Goal: Task Accomplishment & Management: Complete application form

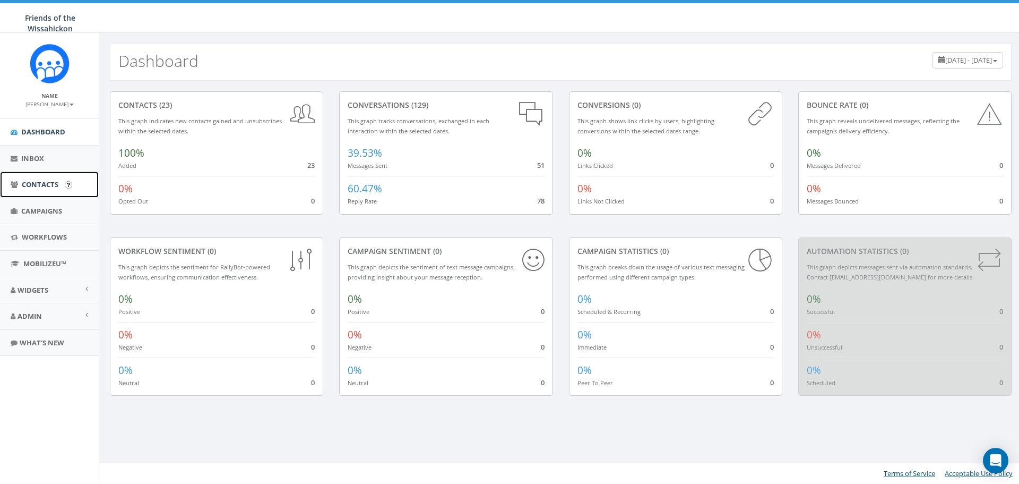
click at [48, 186] on span "Contacts" at bounding box center [40, 184] width 37 height 10
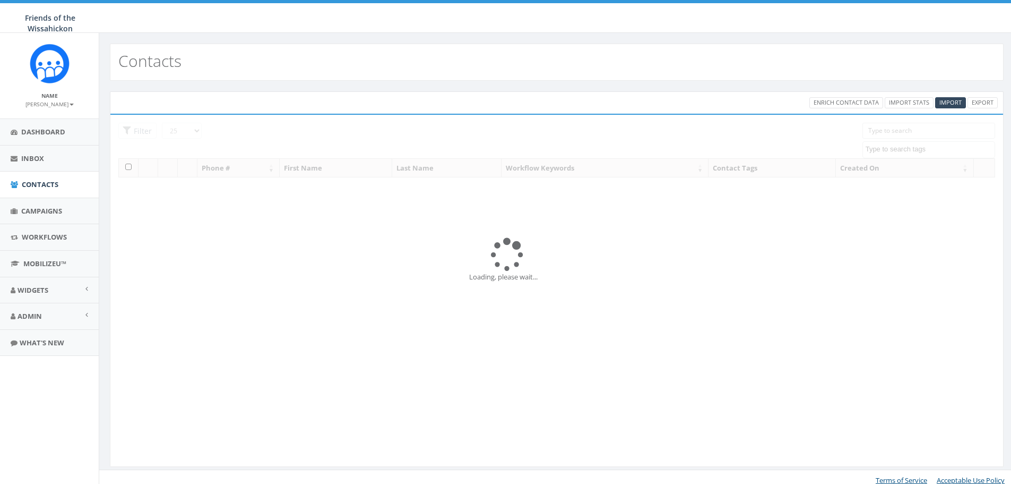
select select
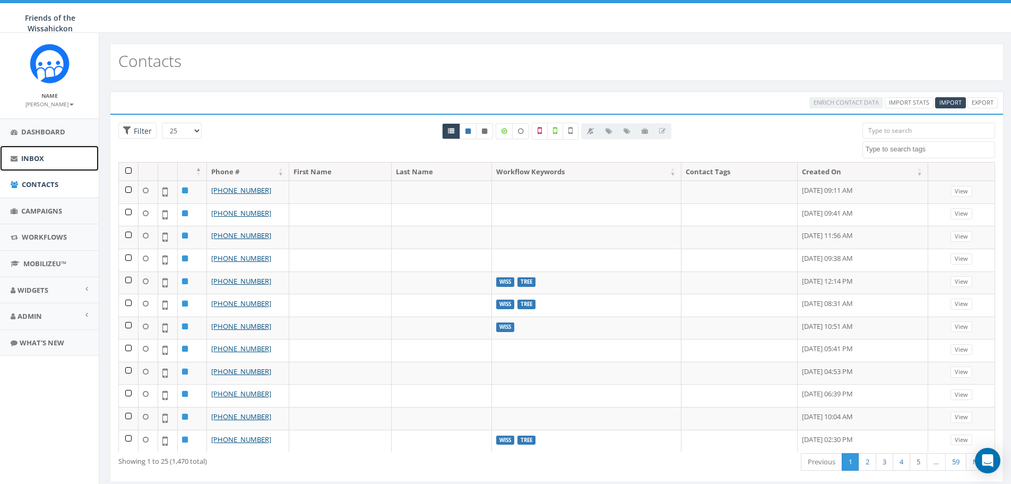
click at [46, 161] on link "Inbox" at bounding box center [49, 158] width 99 height 26
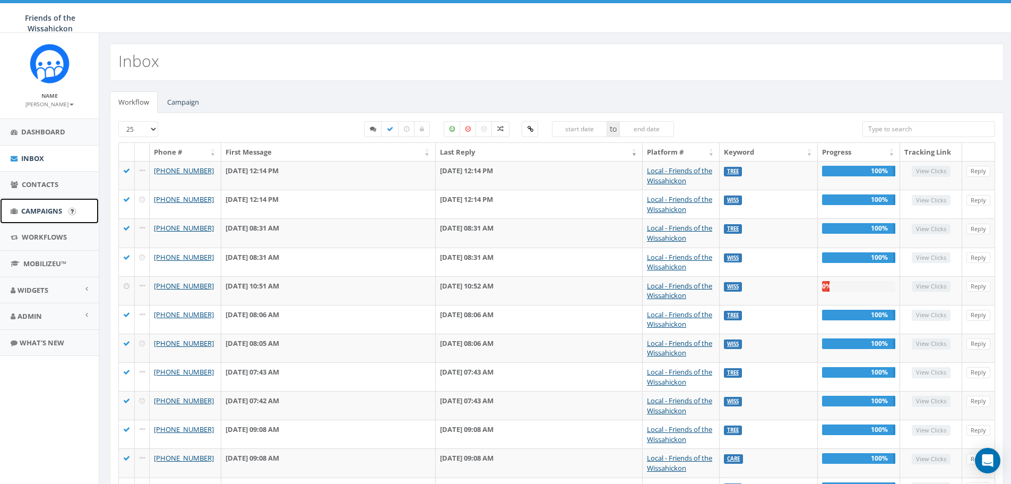
click at [55, 213] on span "Campaigns" at bounding box center [41, 211] width 41 height 10
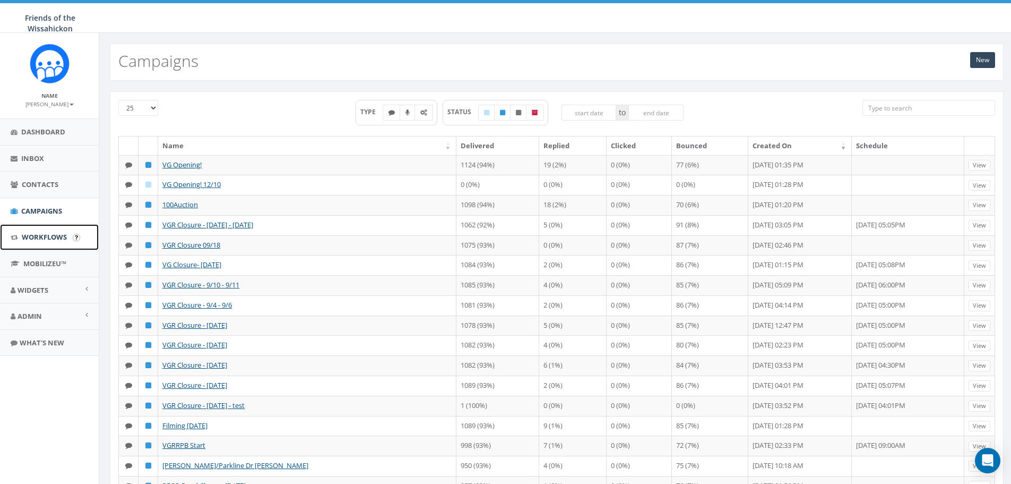
click at [52, 237] on span "Workflows" at bounding box center [44, 237] width 45 height 10
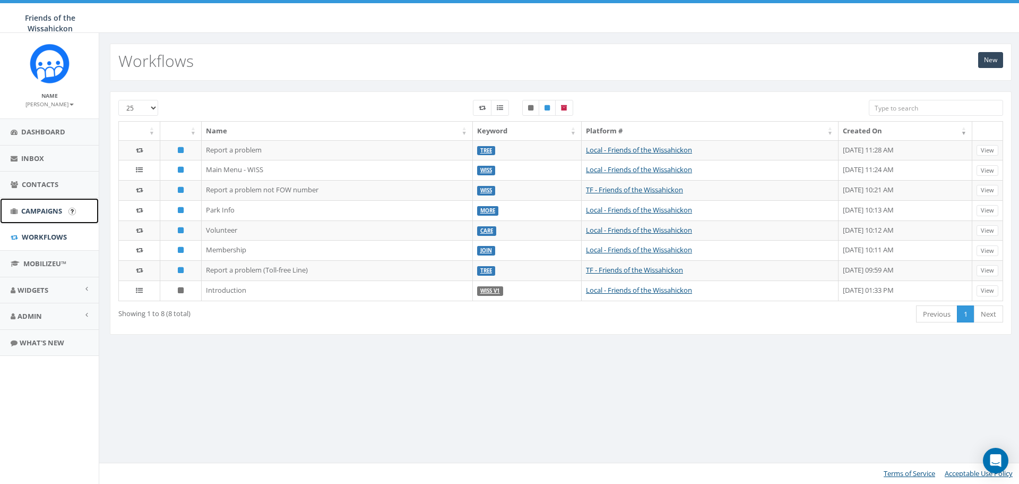
click at [38, 216] on link "Campaigns" at bounding box center [49, 211] width 99 height 26
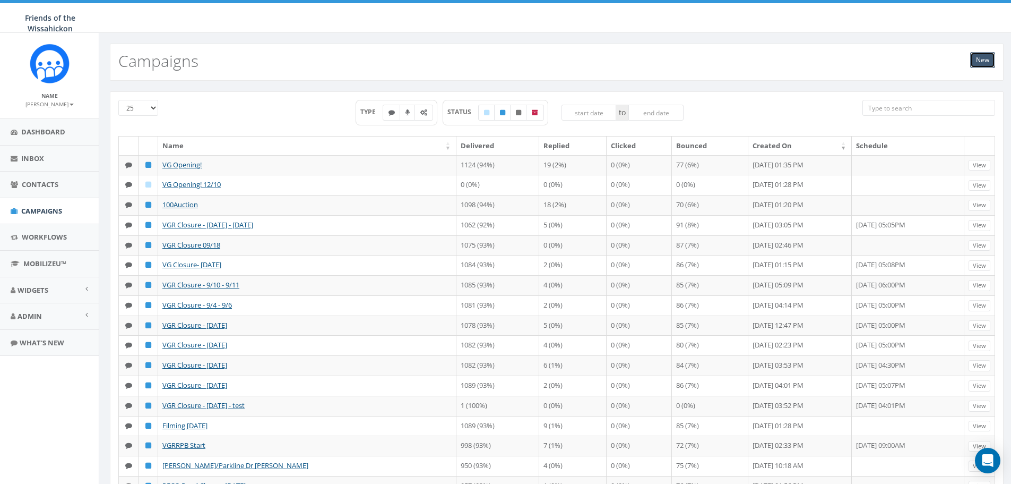
click at [994, 59] on link "New" at bounding box center [983, 60] width 25 height 16
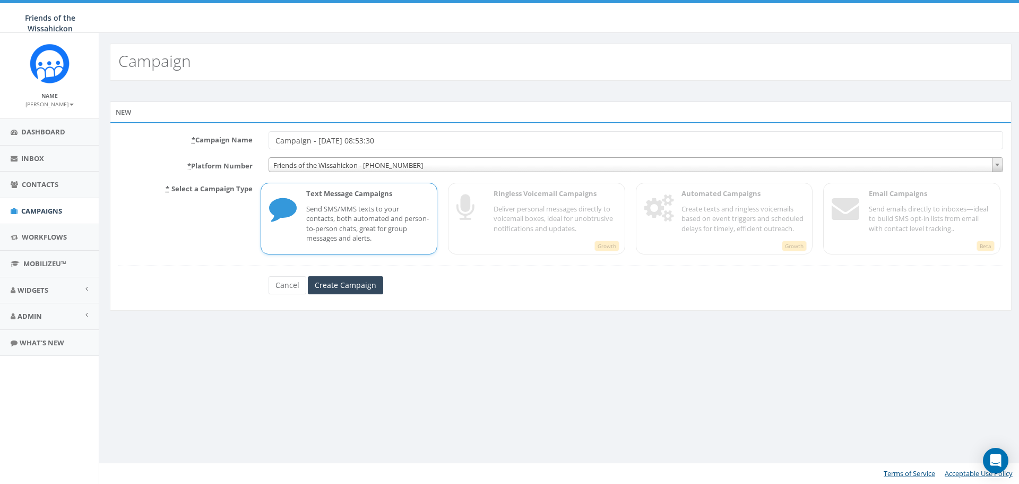
click at [377, 143] on input "Campaign - 10/14/2025, 08:53:30" at bounding box center [636, 140] width 735 height 18
type input "ATC Prize [DATE]"
click at [485, 164] on span "Friends of the Wissahickon - +12672148616" at bounding box center [636, 165] width 734 height 15
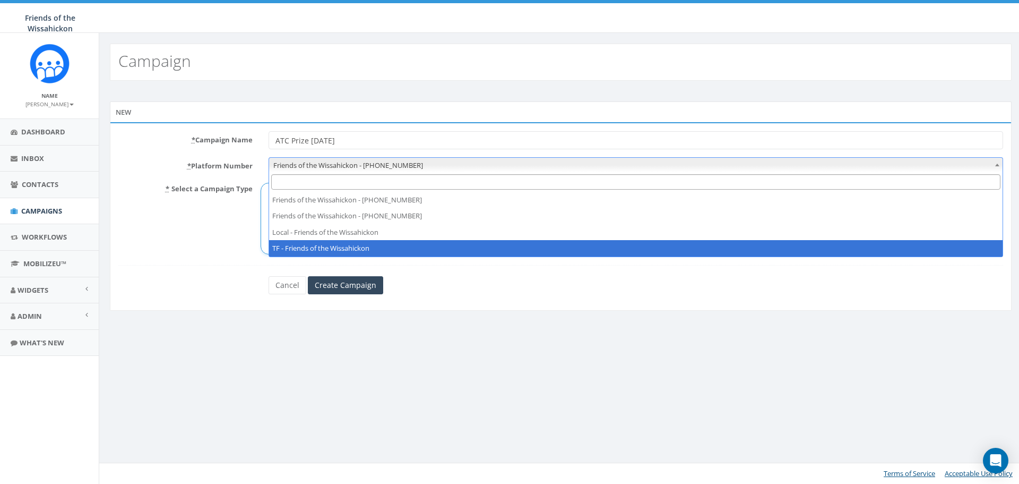
click at [659, 431] on div "Campaign New * Campaign Name ATC Prize 10.14.25 * Platform Number Friends of th…" at bounding box center [561, 258] width 924 height 451
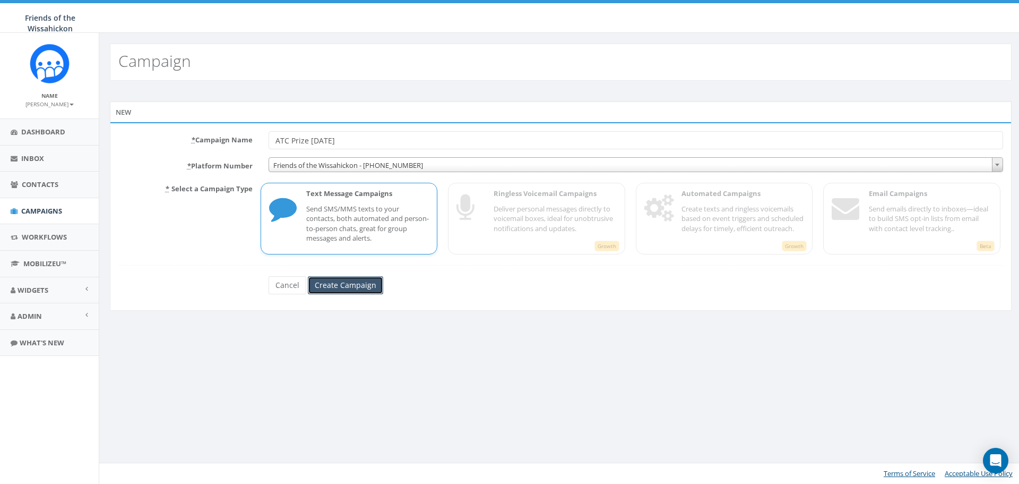
click at [363, 280] on input "Create Campaign" at bounding box center [345, 285] width 75 height 18
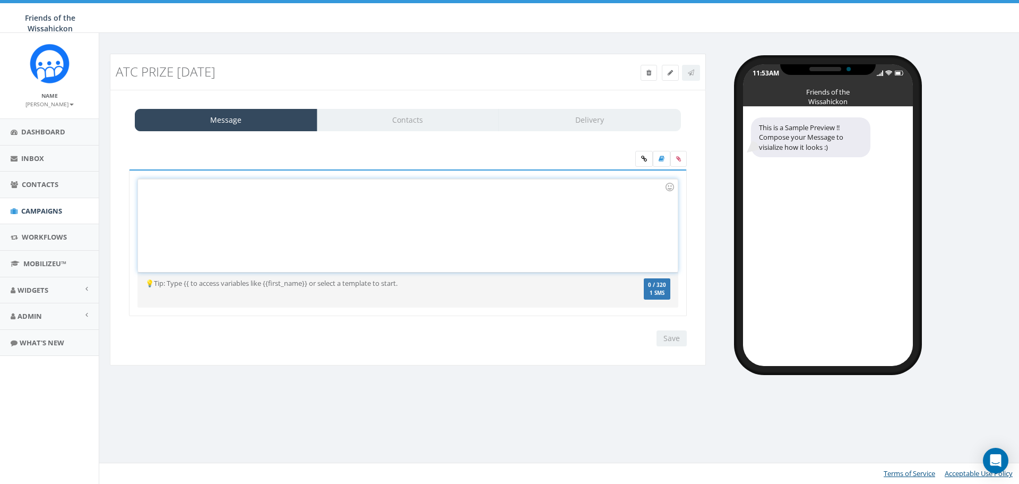
click at [171, 195] on div at bounding box center [407, 225] width 539 height 93
